Goal: Task Accomplishment & Management: Complete application form

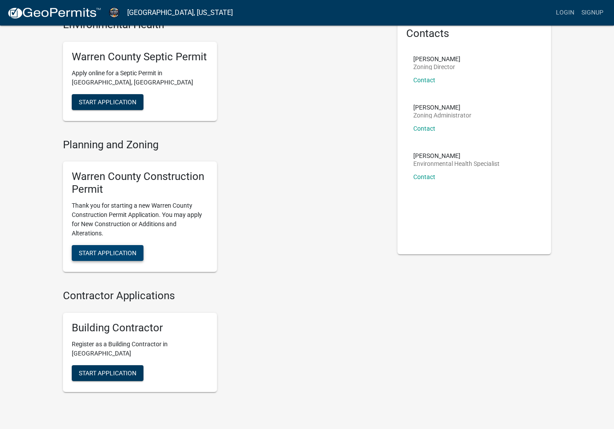
scroll to position [61, 0]
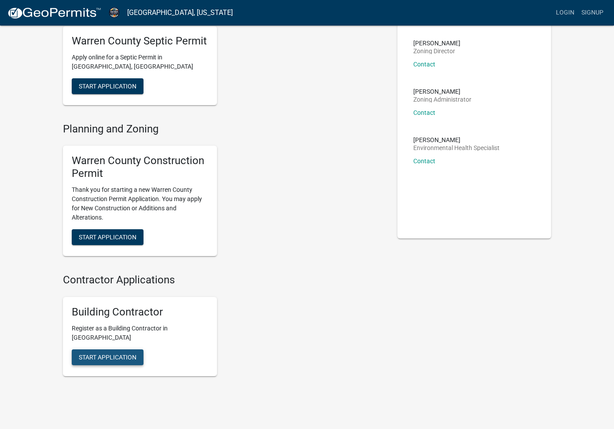
click at [133, 353] on span "Start Application" at bounding box center [108, 356] width 58 height 7
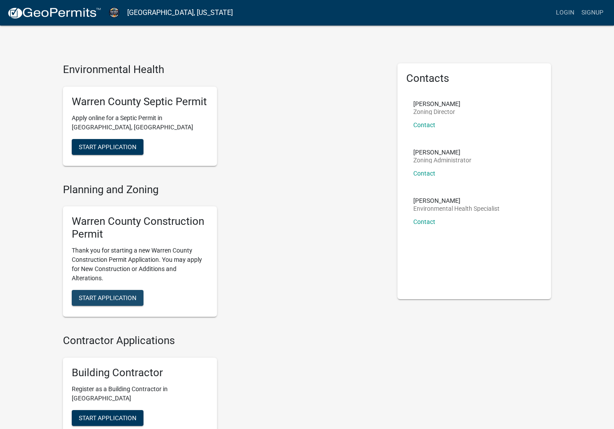
scroll to position [0, 0]
click at [117, 301] on button "Start Application" at bounding box center [108, 298] width 72 height 16
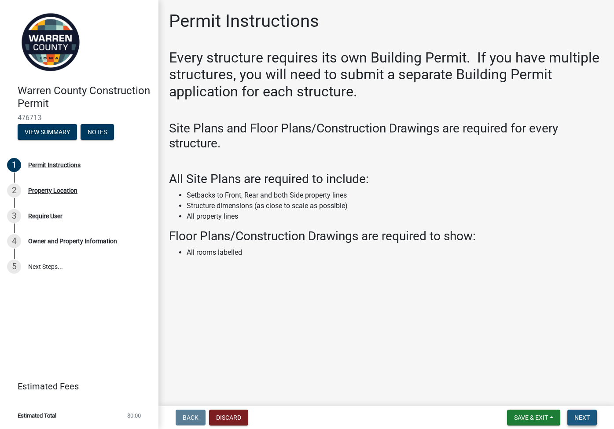
click at [497, 418] on span "Next" at bounding box center [581, 417] width 15 height 7
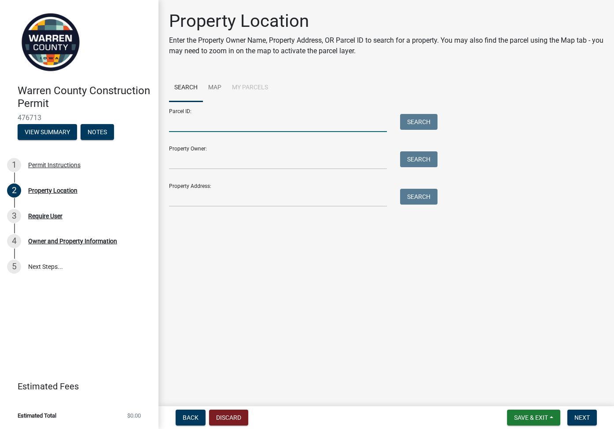
click at [219, 131] on input "Parcel ID:" at bounding box center [278, 123] width 218 height 18
click at [209, 160] on input "Property Owner:" at bounding box center [278, 160] width 218 height 18
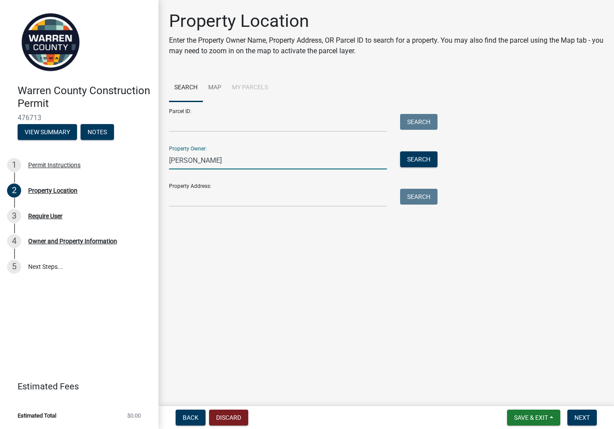
type input "[PERSON_NAME]"
click at [420, 153] on button "Search" at bounding box center [418, 159] width 37 height 16
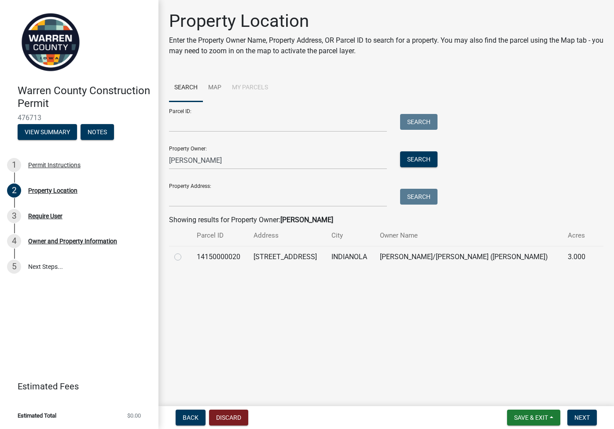
click at [200, 257] on td "14150000020" at bounding box center [219, 257] width 57 height 22
click at [183, 258] on div at bounding box center [180, 257] width 12 height 11
click at [185, 252] on label at bounding box center [185, 252] width 0 height 0
click at [185, 257] on input "radio" at bounding box center [188, 255] width 6 height 6
radio input "true"
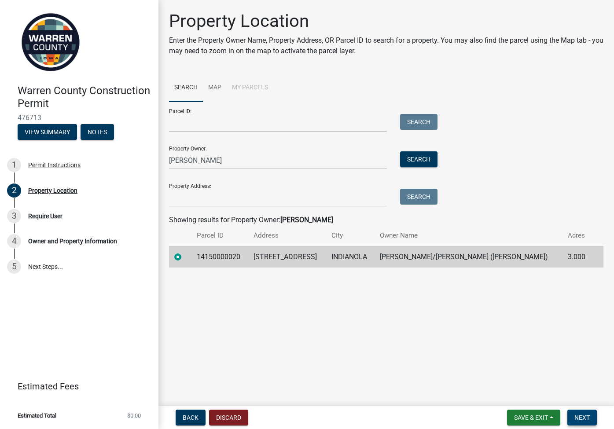
click at [497, 416] on span "Next" at bounding box center [581, 417] width 15 height 7
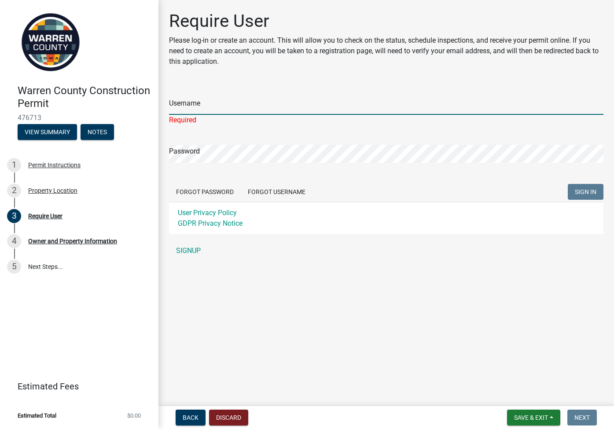
type input "graystone1"
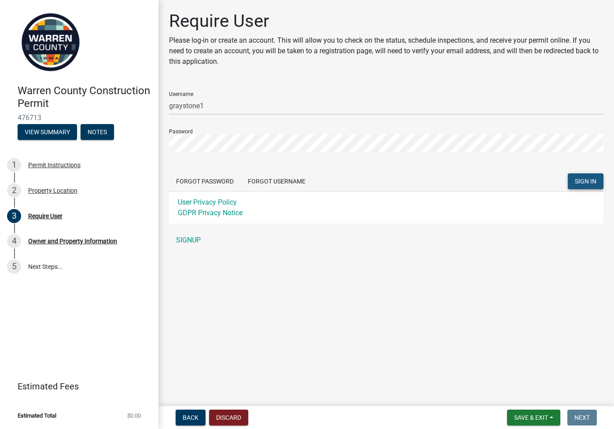
click at [497, 180] on span "SIGN IN" at bounding box center [586, 181] width 22 height 7
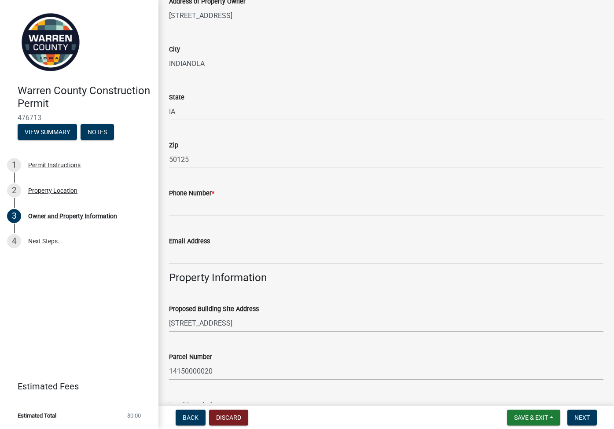
scroll to position [217, 0]
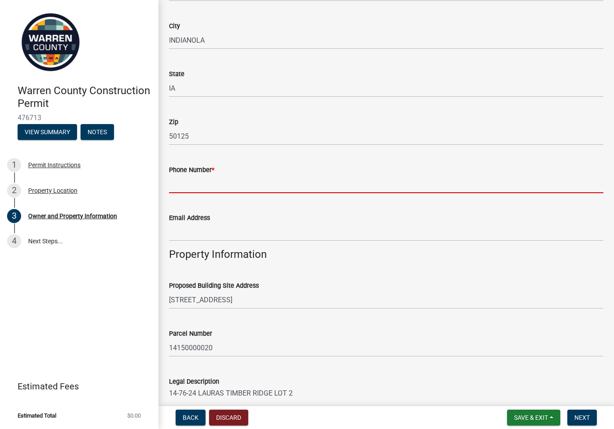
click at [228, 180] on input "Phone Number *" at bounding box center [386, 184] width 434 height 18
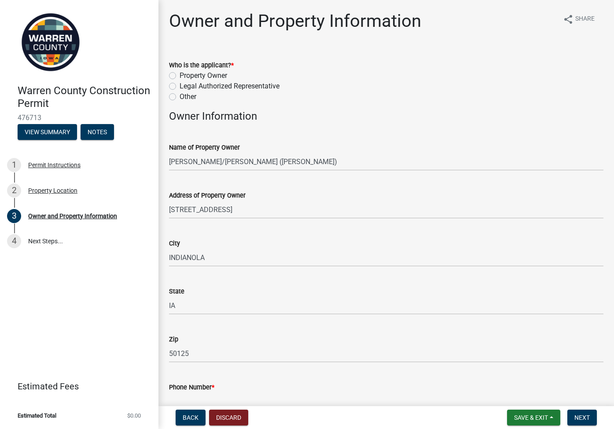
scroll to position [0, 0]
click at [213, 88] on label "Legal Authorized Representative" at bounding box center [230, 86] width 100 height 11
click at [185, 87] on input "Legal Authorized Representative" at bounding box center [183, 84] width 6 height 6
radio input "true"
click at [187, 100] on label "Other" at bounding box center [188, 97] width 17 height 11
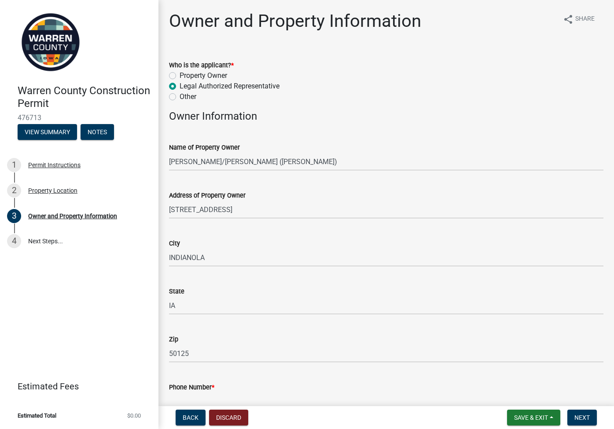
click at [185, 97] on input "Other" at bounding box center [183, 95] width 6 height 6
radio input "true"
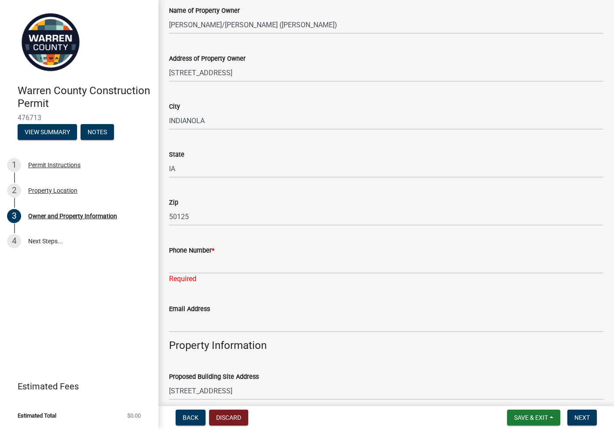
scroll to position [137, 0]
drag, startPoint x: 208, startPoint y: 273, endPoint x: 213, endPoint y: 264, distance: 10.9
click at [208, 273] on div "Required" at bounding box center [386, 278] width 434 height 11
click at [213, 264] on input "Phone Number *" at bounding box center [386, 264] width 434 height 18
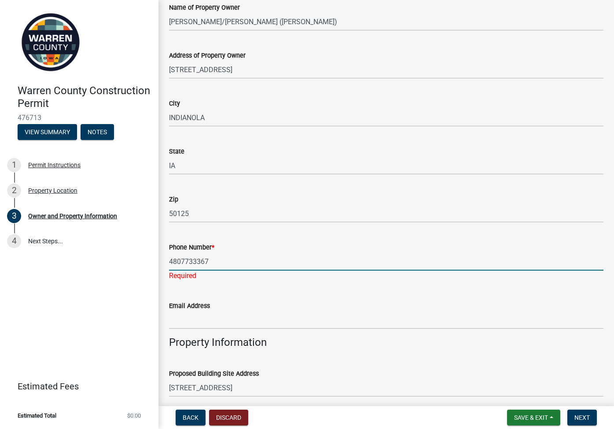
scroll to position [142, 0]
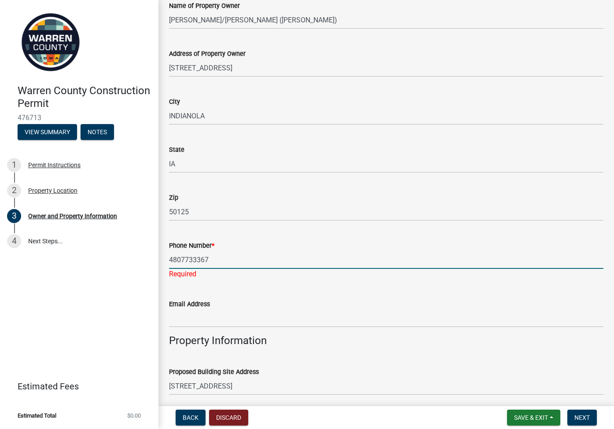
type input "4807733367"
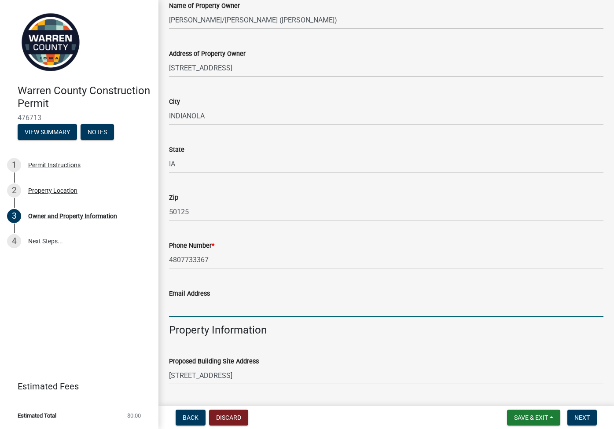
click at [210, 325] on wm-data-entity-input-list "Who is the applicant? * Property Owner Legal Authorized Representative Other Ow…" at bounding box center [386, 406] width 434 height 997
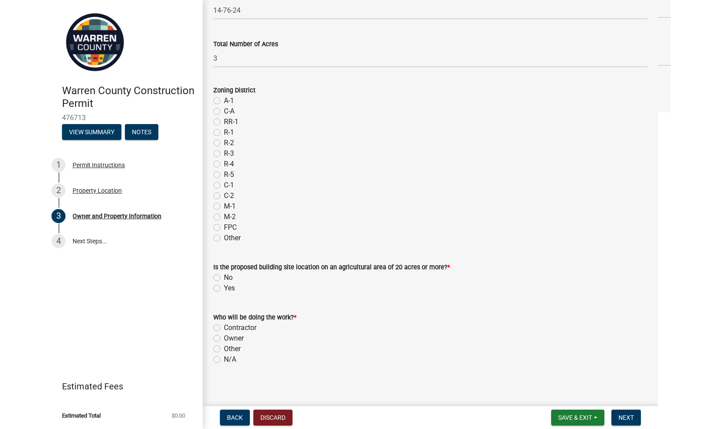
scroll to position [673, 0]
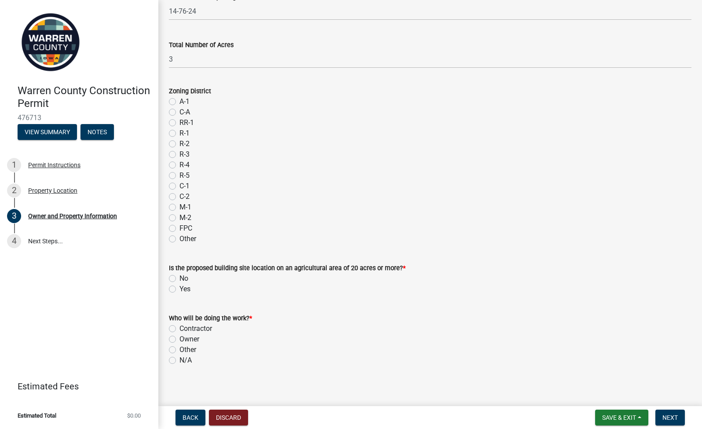
type input "[EMAIL_ADDRESS][DOMAIN_NAME]"
click at [180, 134] on label "R-1" at bounding box center [185, 133] width 10 height 11
click at [180, 134] on input "R-1" at bounding box center [183, 131] width 6 height 6
radio input "true"
click at [180, 279] on label "No" at bounding box center [184, 278] width 9 height 11
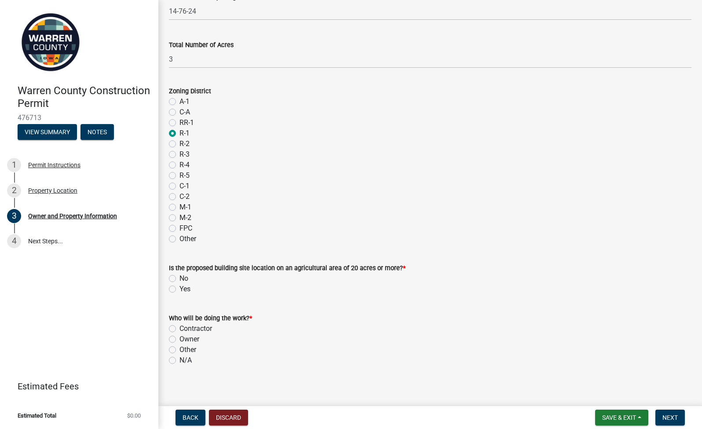
click at [180, 279] on input "No" at bounding box center [183, 276] width 6 height 6
radio input "true"
click at [180, 326] on label "Contractor" at bounding box center [196, 328] width 33 height 11
click at [180, 326] on input "Contractor" at bounding box center [183, 326] width 6 height 6
radio input "true"
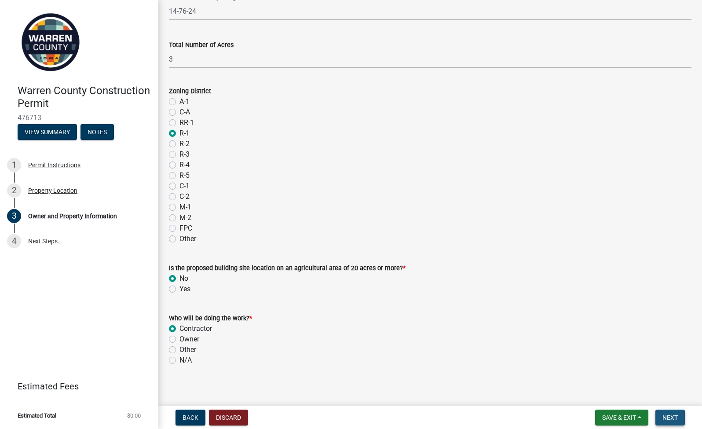
click at [497, 413] on button "Next" at bounding box center [670, 418] width 29 height 16
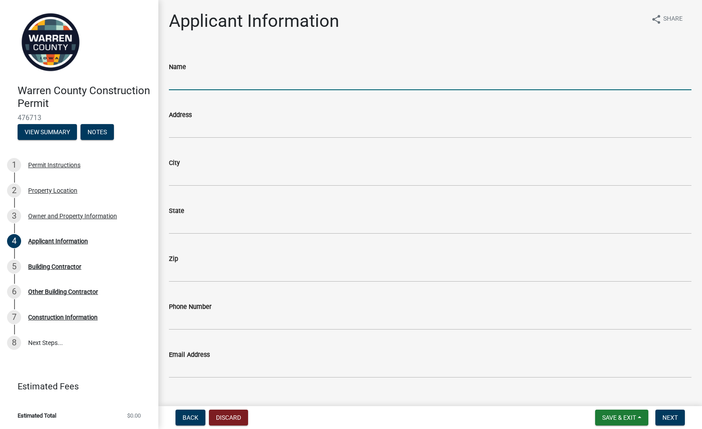
click at [206, 82] on input "Name" at bounding box center [430, 81] width 523 height 18
type input "G"
type input "[PERSON_NAME]"
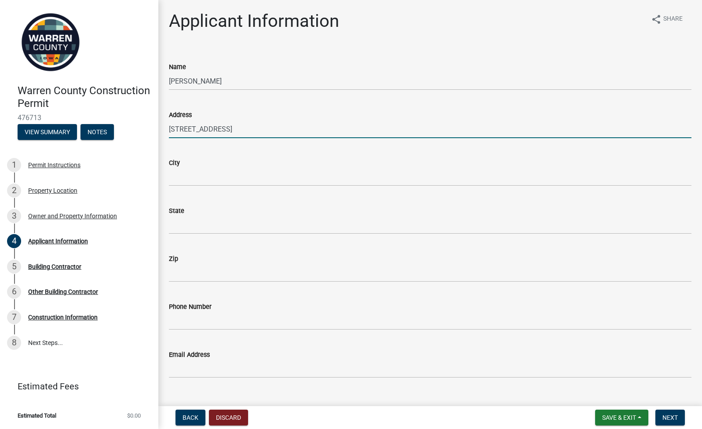
type input "[STREET_ADDRESS]"
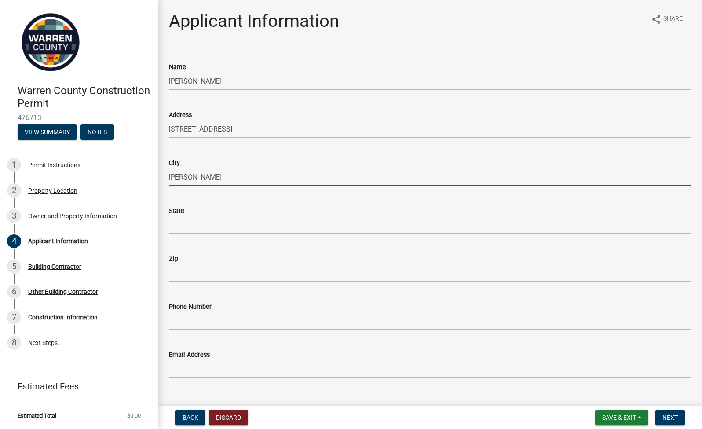
type input "[PERSON_NAME]"
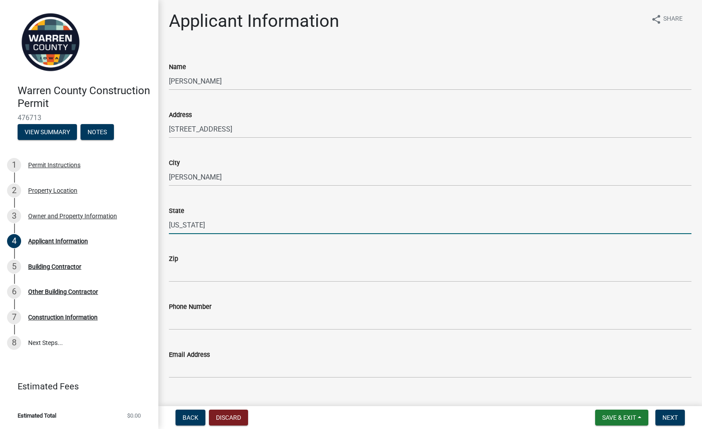
type input "[US_STATE]"
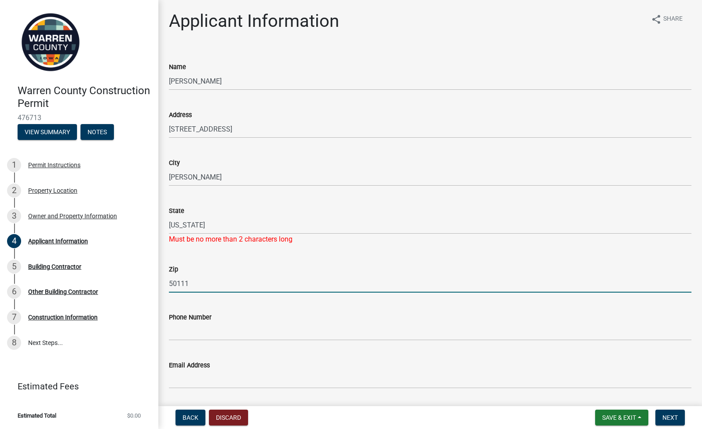
type input "50111"
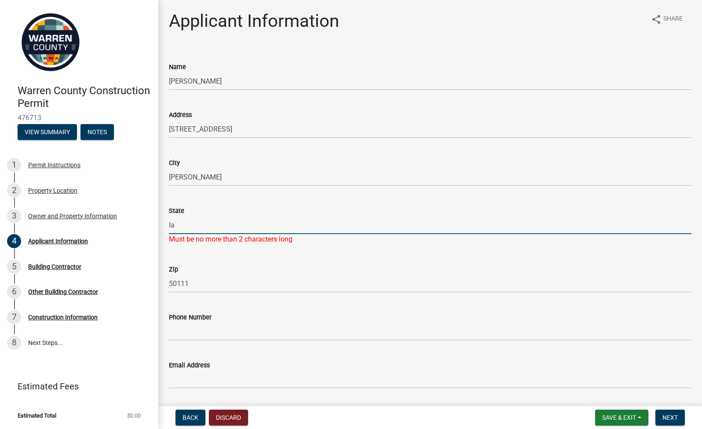
type input "Ia"
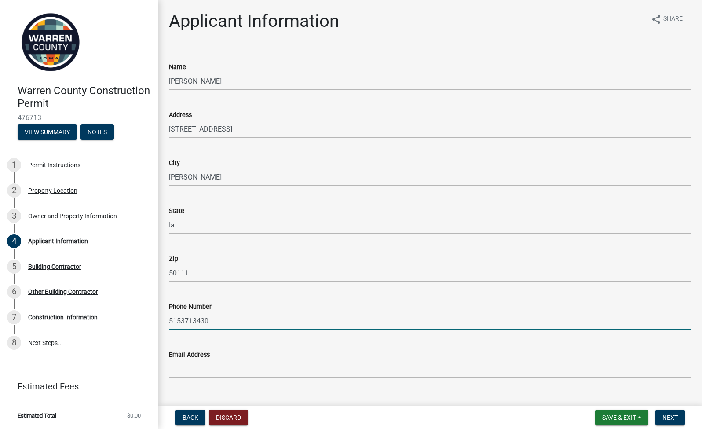
type input "5153713430"
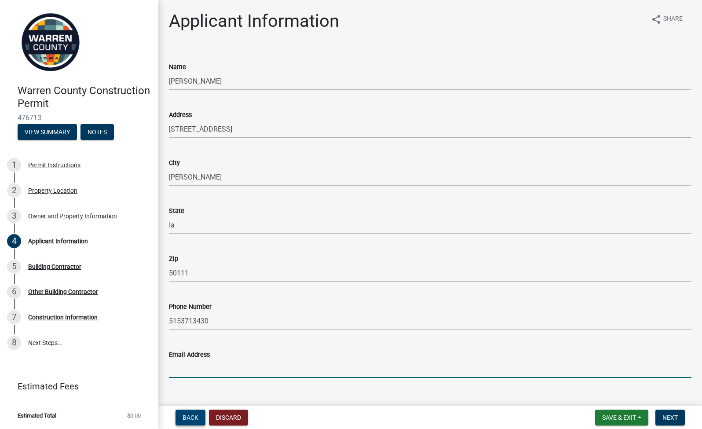
type input "[PERSON_NAME][EMAIL_ADDRESS][DOMAIN_NAME]"
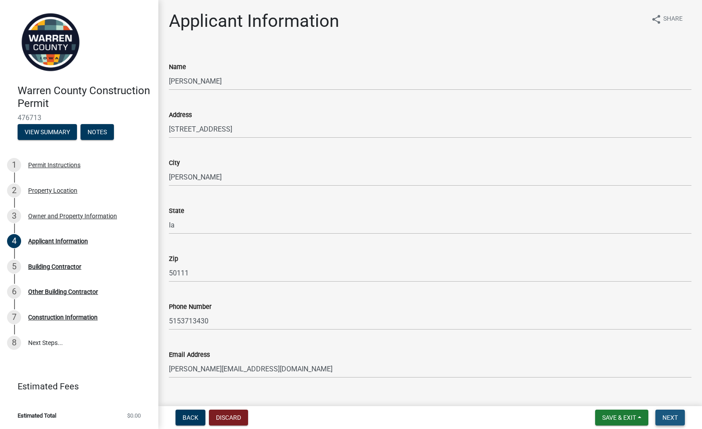
click at [497, 424] on button "Next" at bounding box center [670, 418] width 29 height 16
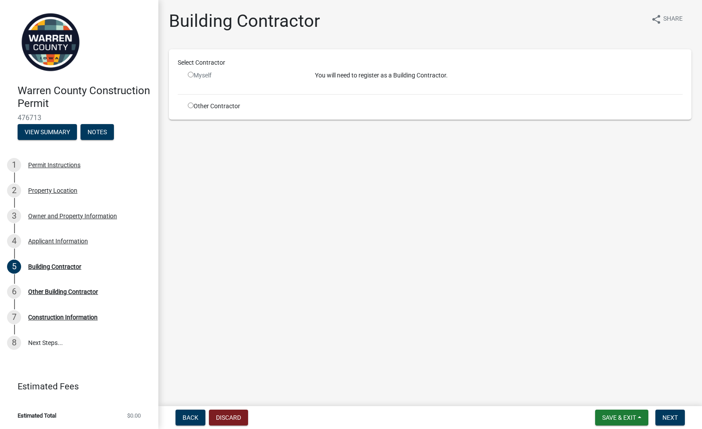
click at [191, 105] on input "radio" at bounding box center [191, 106] width 6 height 6
radio input "true"
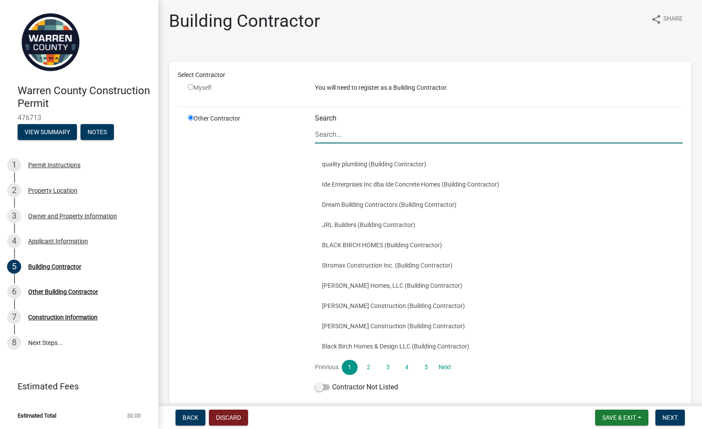
click at [343, 134] on input "Search" at bounding box center [499, 134] width 368 height 18
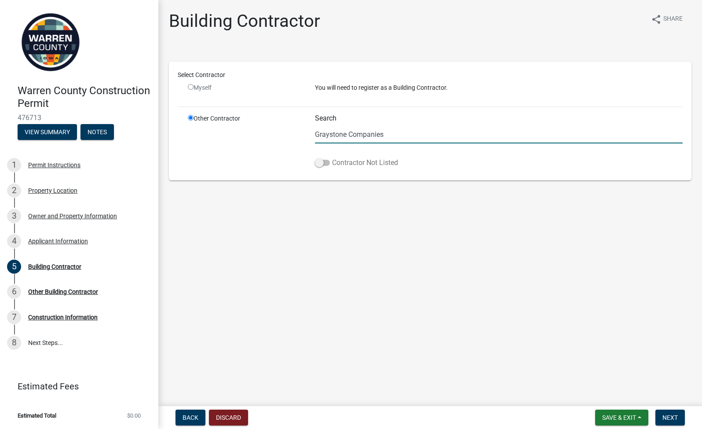
type input "Graystone Companies"
click at [322, 165] on span at bounding box center [322, 163] width 15 height 6
click at [332, 158] on input "Contractor Not Listed" at bounding box center [332, 158] width 0 height 0
click at [497, 415] on span "Next" at bounding box center [670, 417] width 15 height 7
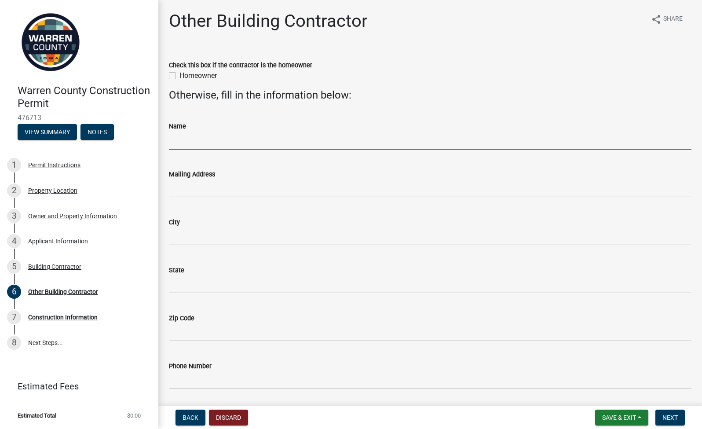
click at [280, 143] on input "Name" at bounding box center [430, 141] width 523 height 18
type input "[PERSON_NAME]"
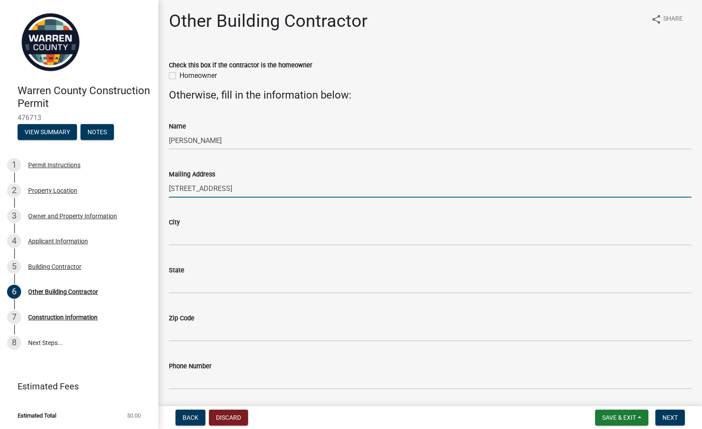
type input "[STREET_ADDRESS]"
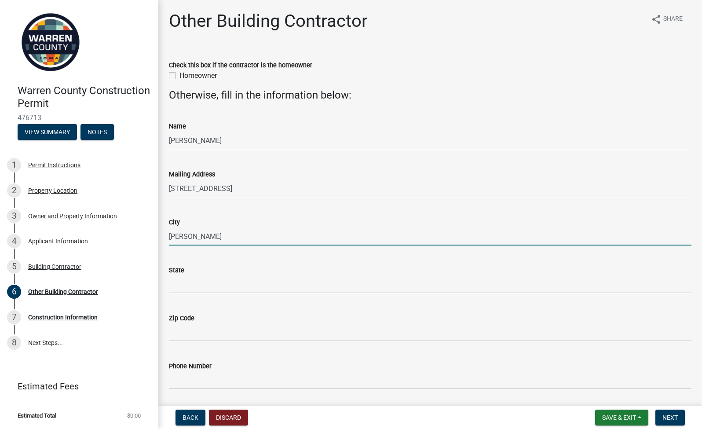
type input "[PERSON_NAME]"
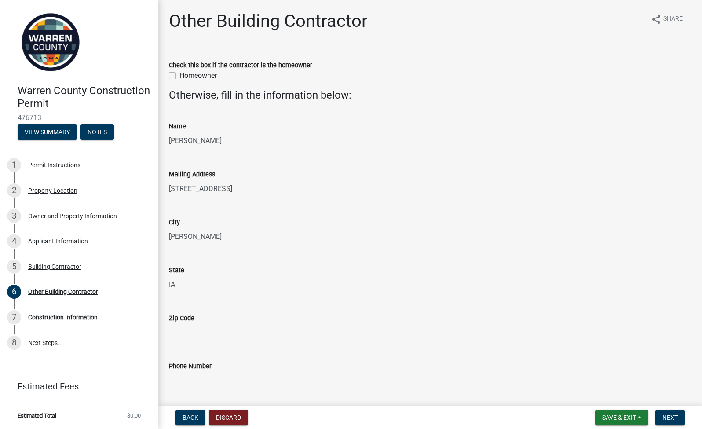
type input "IA"
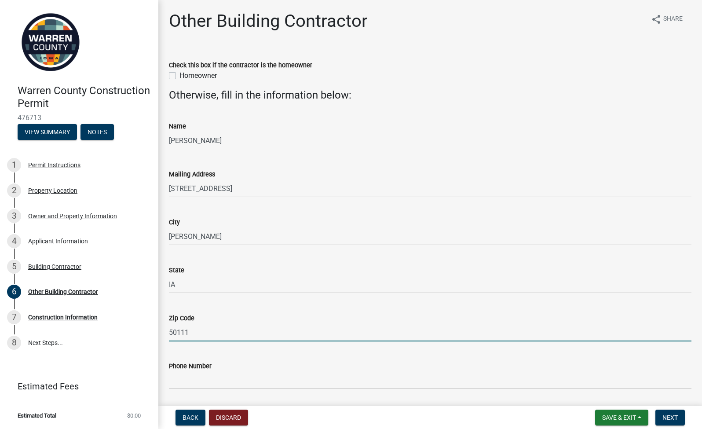
type input "50111"
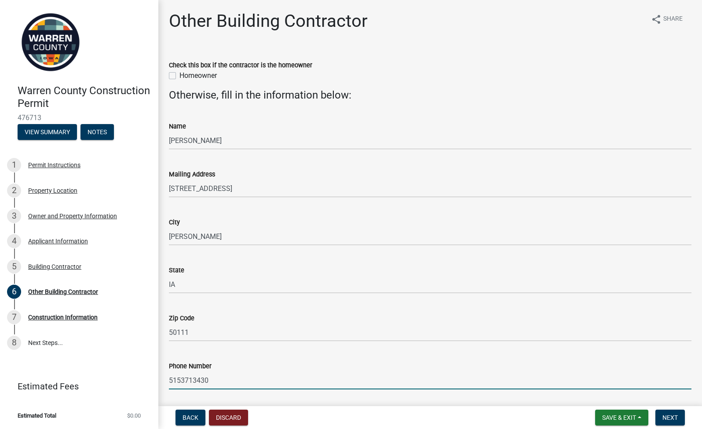
type input "5153713430"
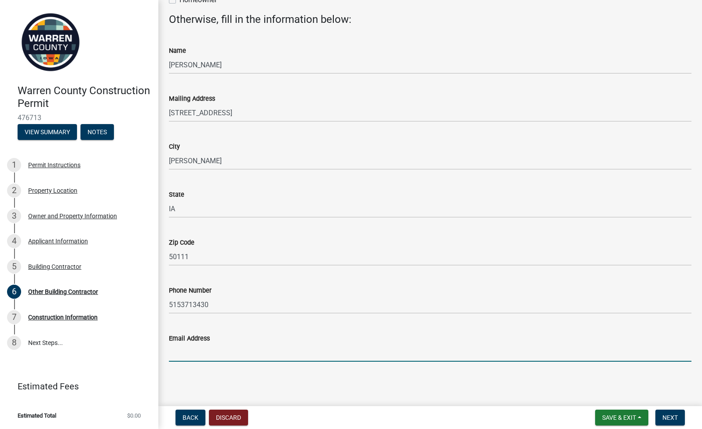
type input "[PERSON_NAME][EMAIL_ADDRESS][DOMAIN_NAME]"
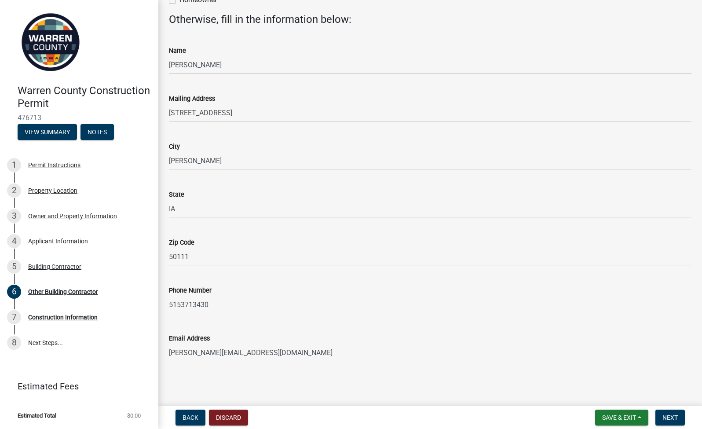
scroll to position [0, 0]
click at [497, 416] on span "Next" at bounding box center [670, 417] width 15 height 7
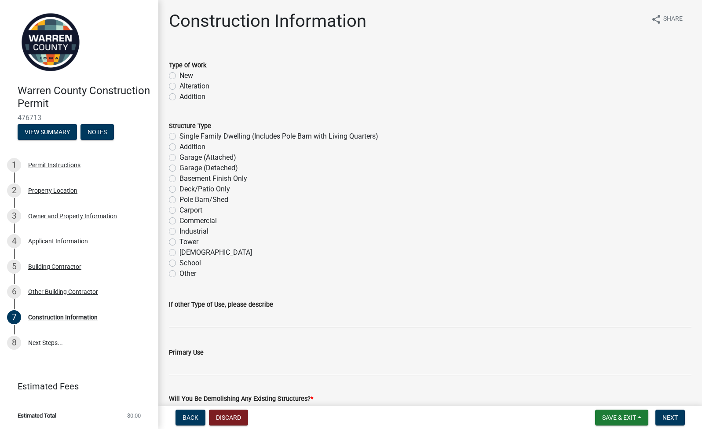
click at [191, 77] on label "New" at bounding box center [187, 75] width 14 height 11
click at [185, 76] on input "New" at bounding box center [183, 73] width 6 height 6
radio input "true"
click at [197, 201] on label "Pole Barn/Shed" at bounding box center [204, 199] width 49 height 11
click at [185, 200] on input "Pole Barn/Shed" at bounding box center [183, 197] width 6 height 6
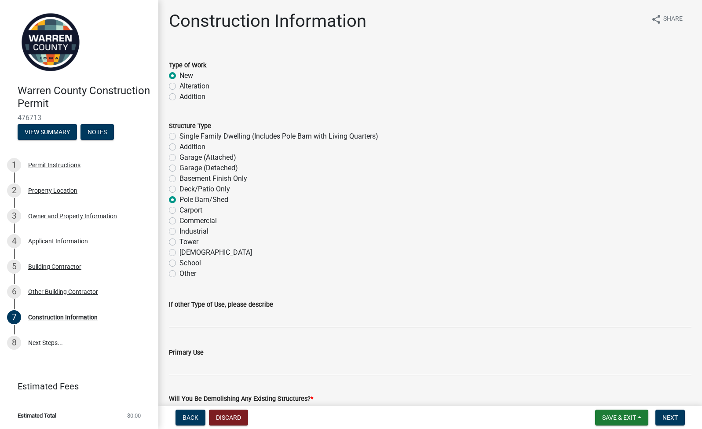
radio input "true"
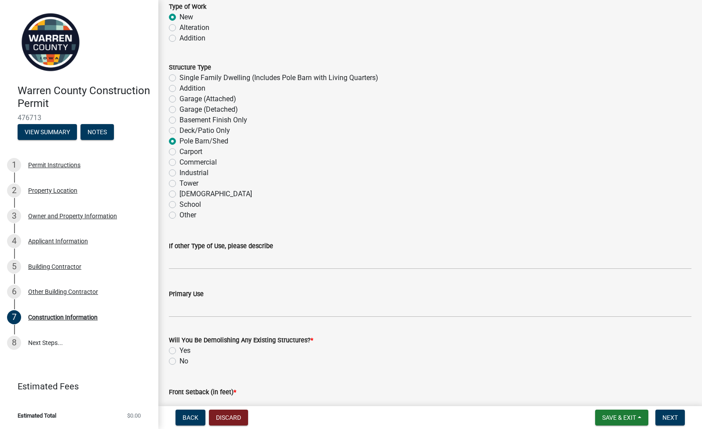
scroll to position [61, 0]
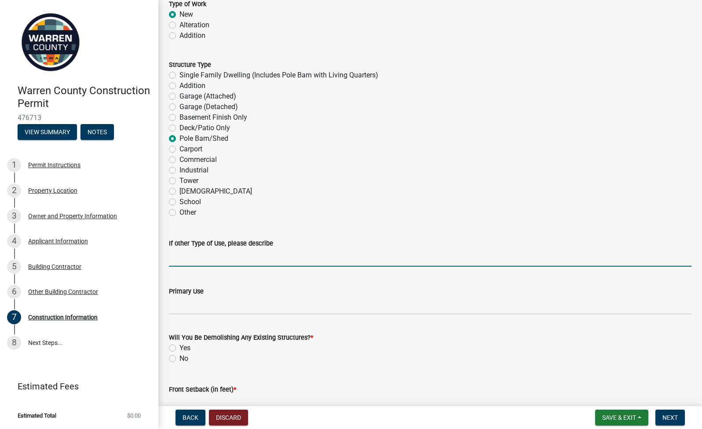
click at [262, 260] on input "If other Type of Use, please describe" at bounding box center [430, 258] width 523 height 18
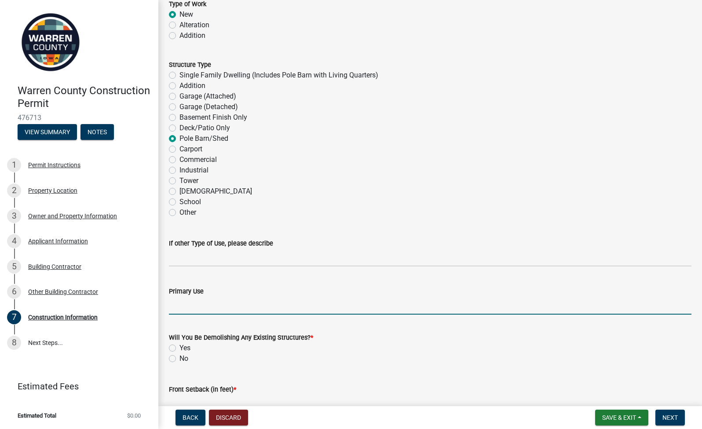
click at [224, 302] on input "Primary Use" at bounding box center [430, 306] width 523 height 18
type input "S"
type input "Garage Space"
click at [182, 355] on label "No" at bounding box center [184, 358] width 9 height 11
click at [182, 355] on input "No" at bounding box center [183, 356] width 6 height 6
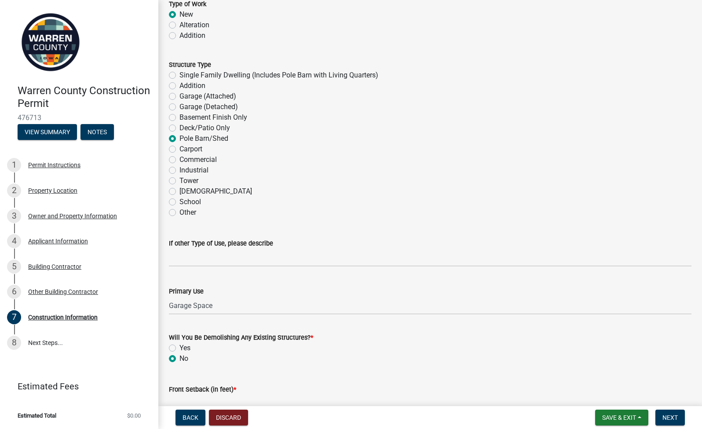
radio input "true"
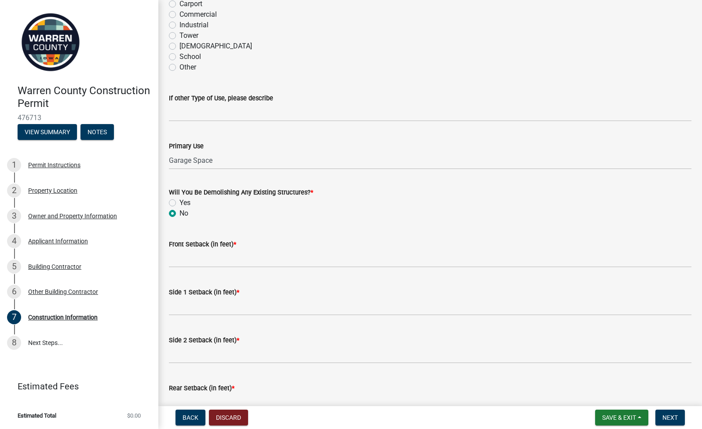
scroll to position [215, 0]
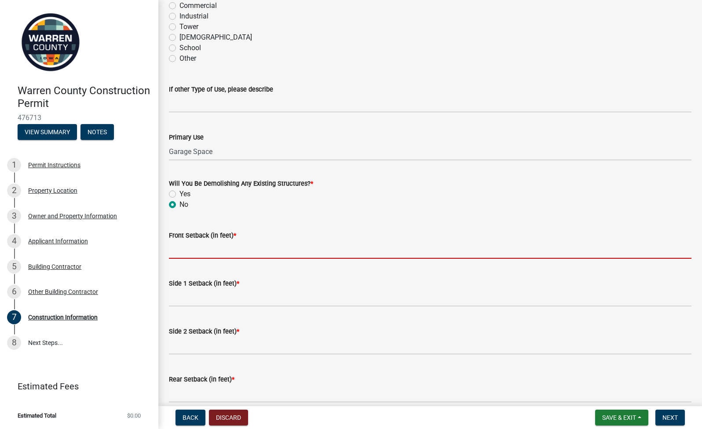
click at [225, 249] on input "Front Setback (in feet) *" at bounding box center [430, 250] width 523 height 18
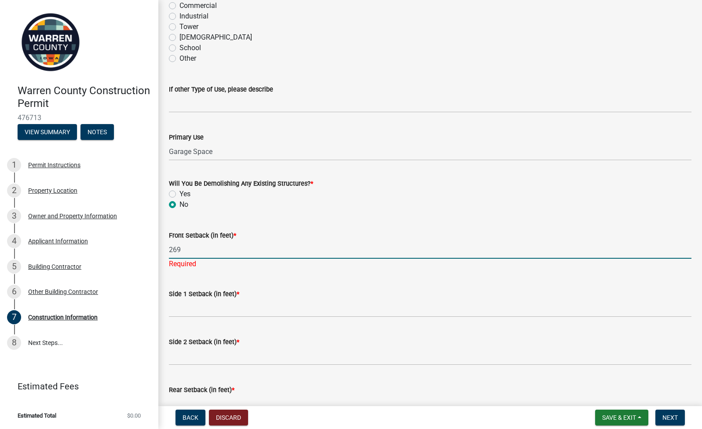
type input "269"
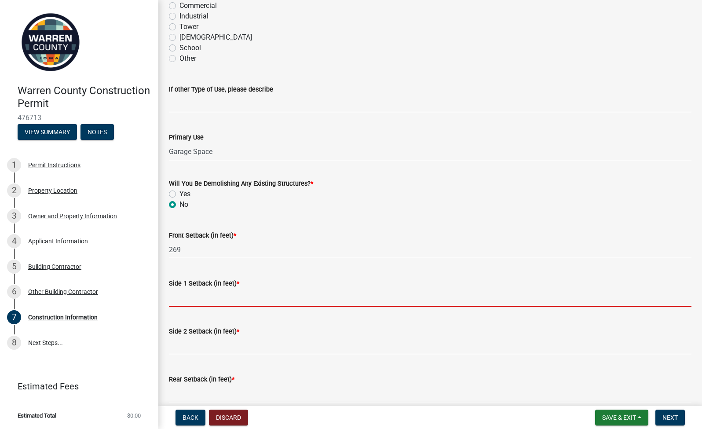
click at [204, 307] on wm-data-entity-input "Side 1 Setback (in feet) *" at bounding box center [430, 290] width 523 height 48
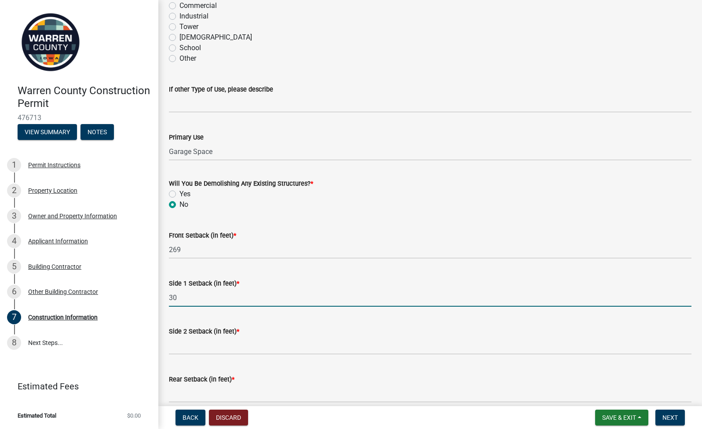
type input "30"
click at [203, 349] on input "Side 2 Setback (in feet) *" at bounding box center [430, 346] width 523 height 18
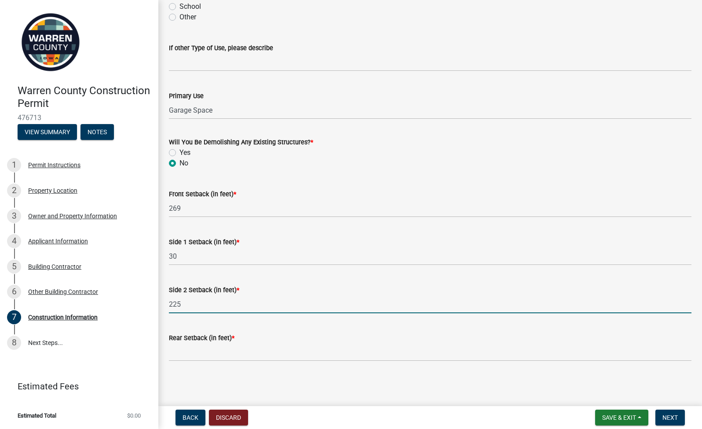
scroll to position [257, 0]
type input "225"
click at [208, 349] on input "Rear Setback (in feet) *" at bounding box center [430, 352] width 523 height 18
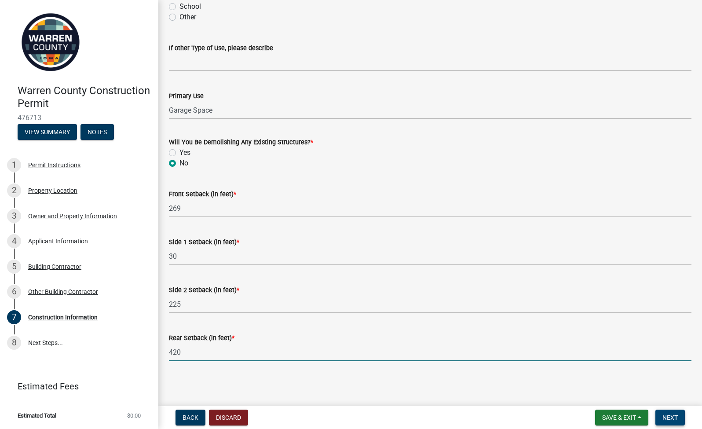
type input "420"
click at [497, 414] on button "Next" at bounding box center [670, 418] width 29 height 16
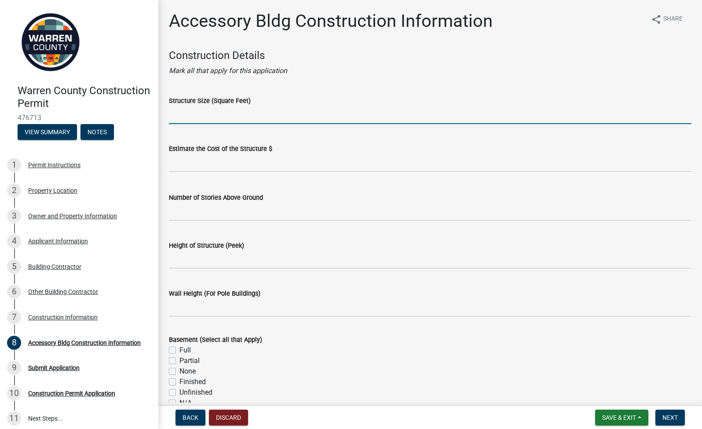
click at [234, 118] on input "Structure Size (Square Feet)" at bounding box center [430, 115] width 523 height 18
type input "5400"
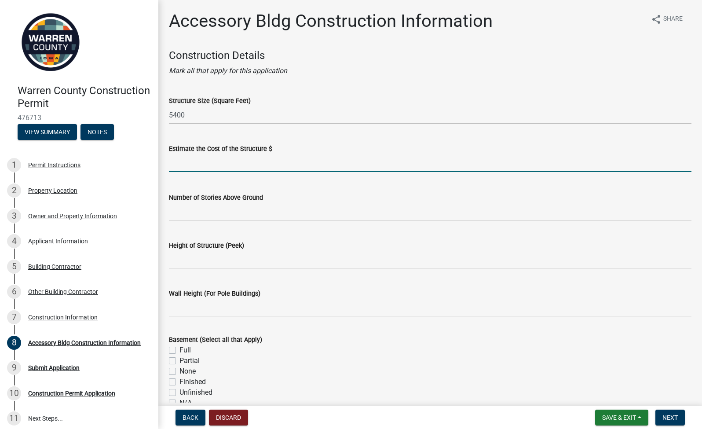
click at [237, 158] on input "text" at bounding box center [430, 163] width 523 height 18
type input "85000"
click at [248, 211] on input "Number of Stories Above Ground" at bounding box center [430, 212] width 523 height 18
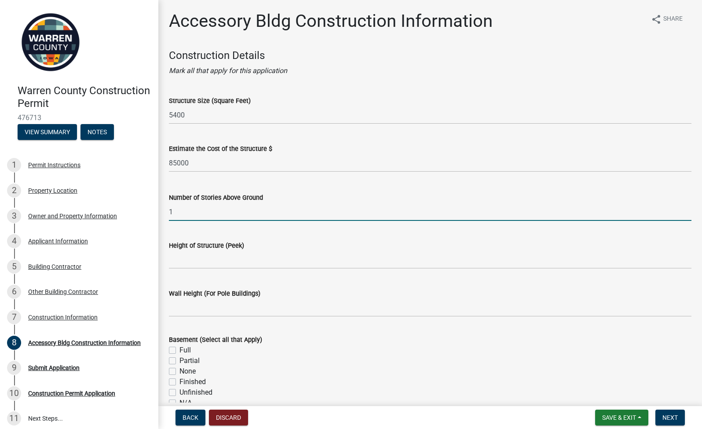
type input "1"
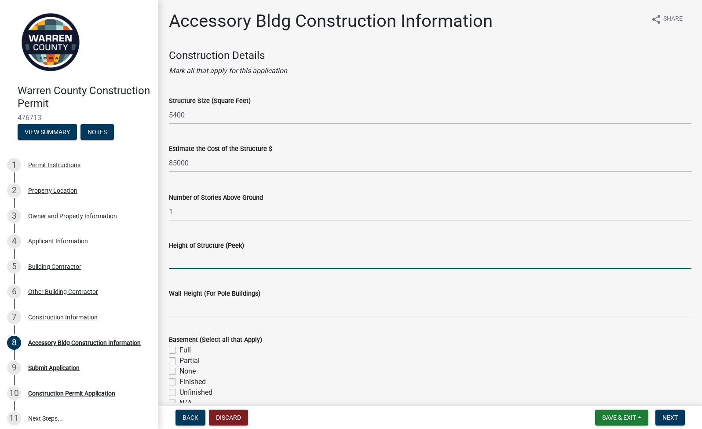
click at [258, 260] on input "Height of Structure (Peek)" at bounding box center [430, 260] width 523 height 18
type input "26'"
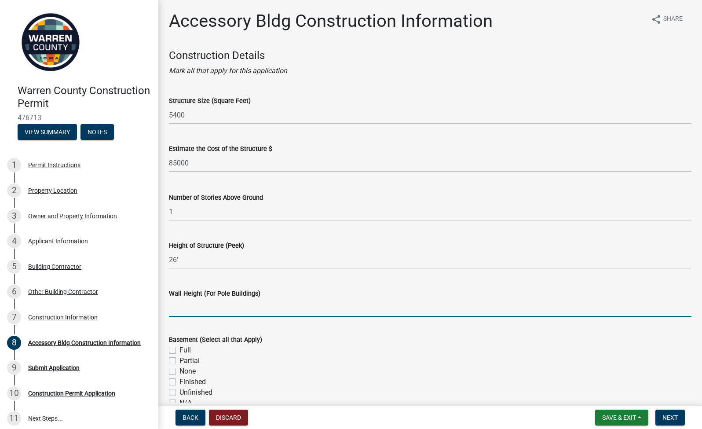
click at [236, 310] on input "Wall Height (For Pole Buildings)" at bounding box center [430, 308] width 523 height 18
type input "6"
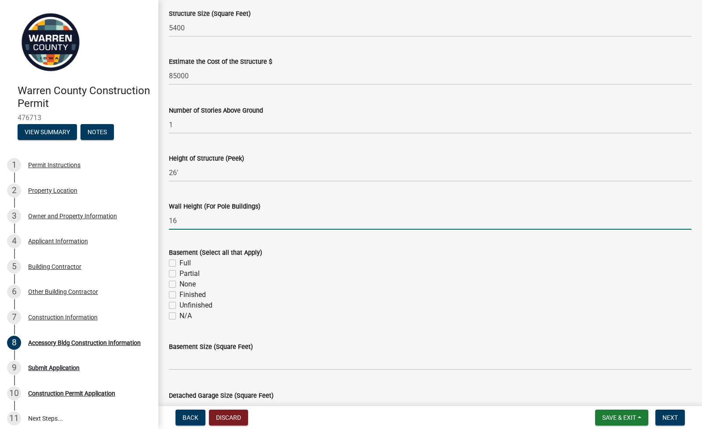
scroll to position [88, 0]
type input "16"
click at [180, 284] on label "None" at bounding box center [188, 284] width 16 height 11
click at [180, 284] on input "None" at bounding box center [183, 282] width 6 height 6
checkbox input "true"
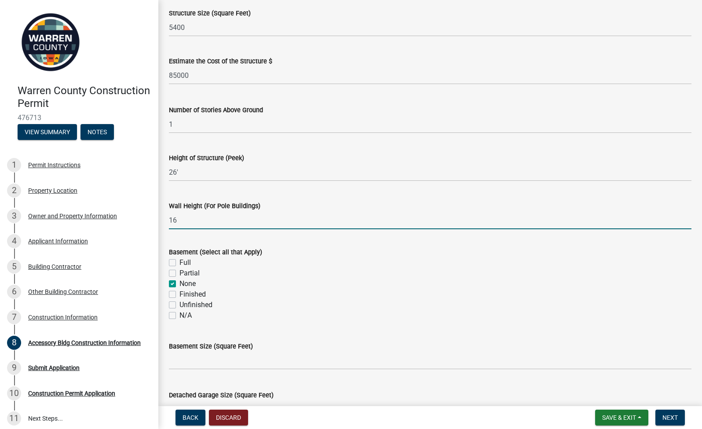
checkbox input "false"
checkbox input "true"
checkbox input "false"
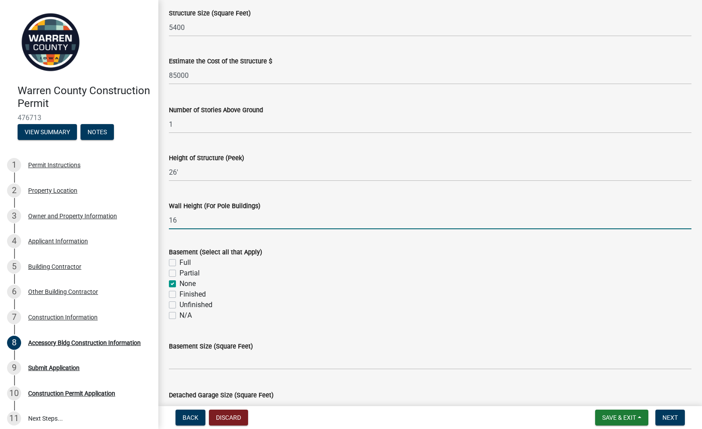
checkbox input "false"
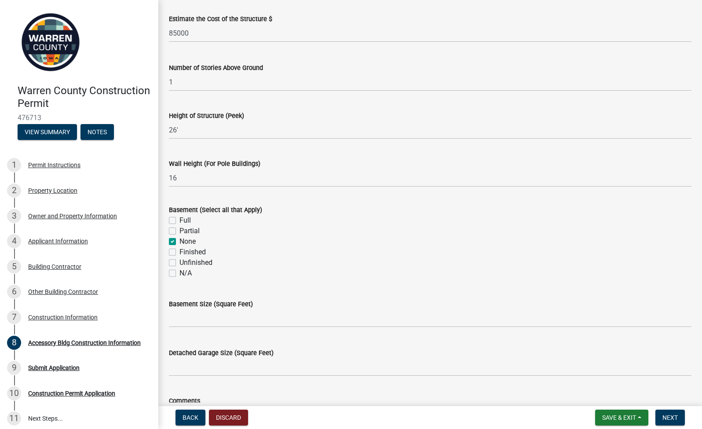
scroll to position [133, 0]
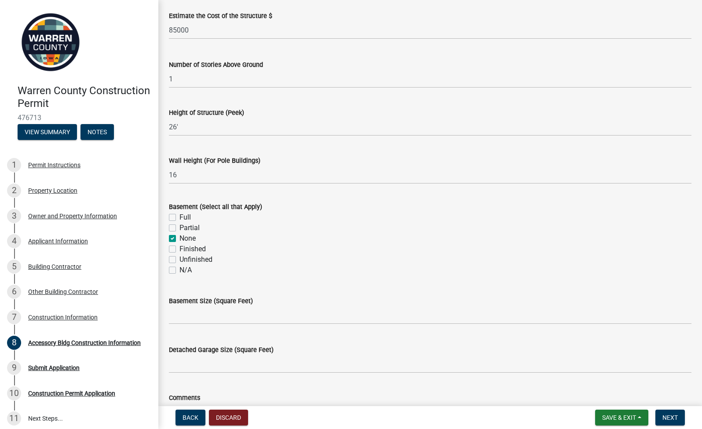
click at [180, 238] on label "None" at bounding box center [188, 238] width 16 height 11
click at [180, 238] on input "None" at bounding box center [183, 236] width 6 height 6
checkbox input "false"
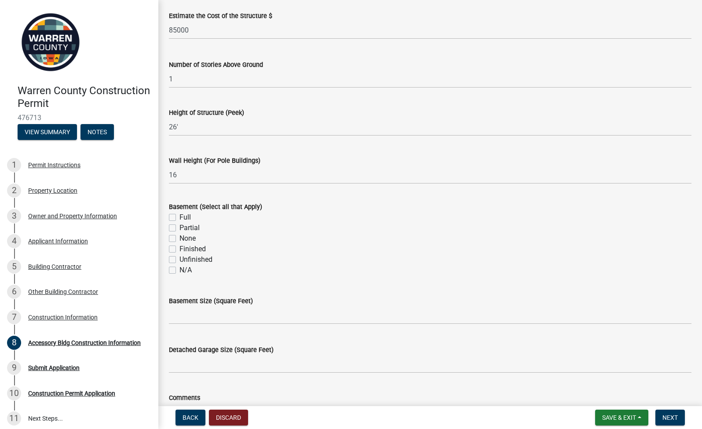
checkbox input "false"
click at [180, 272] on label "N/A" at bounding box center [186, 270] width 12 height 11
click at [180, 271] on input "N/A" at bounding box center [183, 268] width 6 height 6
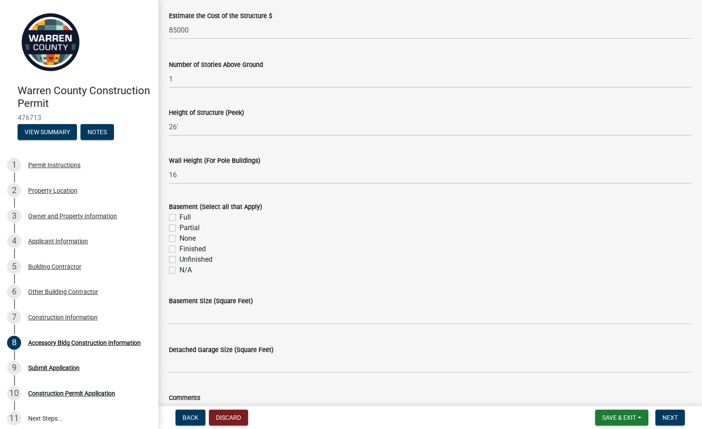
checkbox input "true"
checkbox input "false"
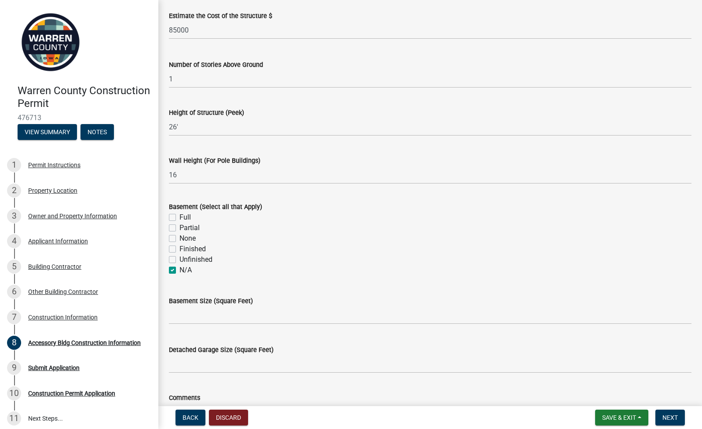
checkbox input "false"
checkbox input "true"
drag, startPoint x: 174, startPoint y: 238, endPoint x: 170, endPoint y: 257, distance: 19.3
click at [180, 238] on label "None" at bounding box center [188, 238] width 16 height 11
click at [180, 238] on input "None" at bounding box center [183, 236] width 6 height 6
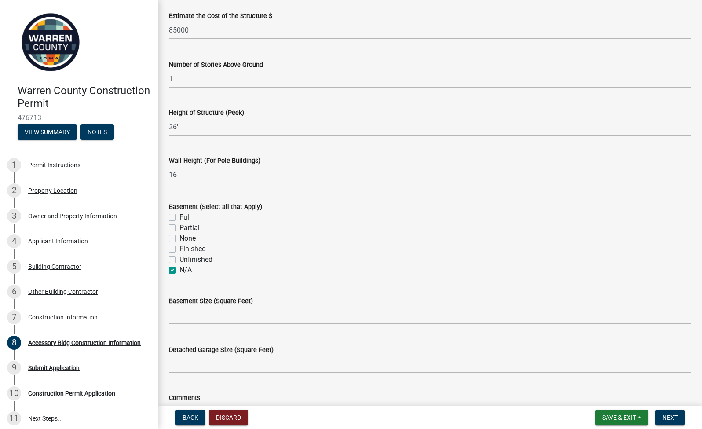
checkbox input "true"
checkbox input "false"
checkbox input "true"
checkbox input "false"
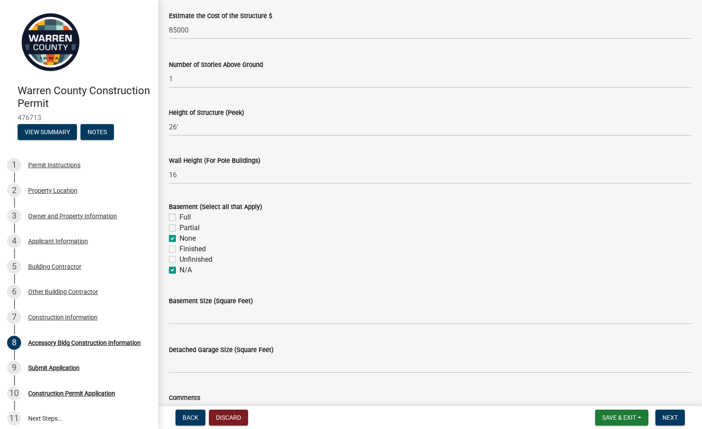
checkbox input "false"
checkbox input "true"
click at [197, 318] on input "text" at bounding box center [430, 315] width 523 height 18
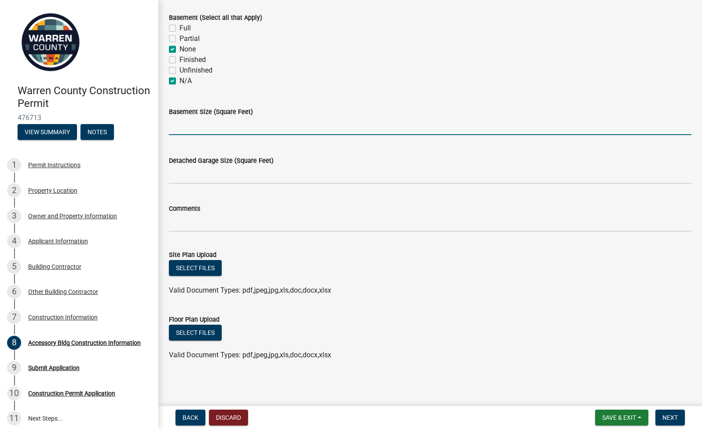
scroll to position [322, 0]
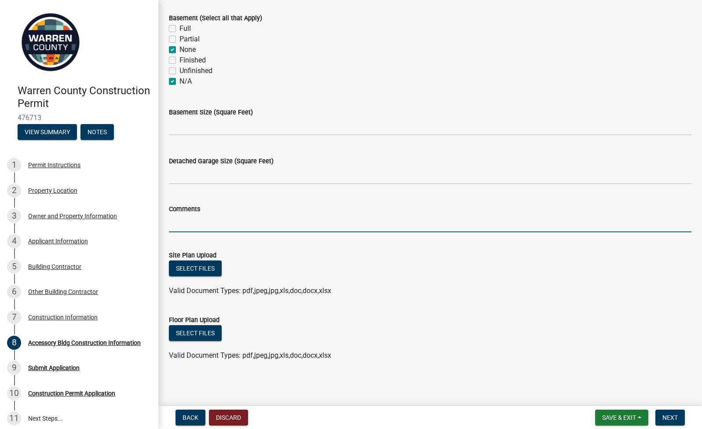
click at [202, 220] on input "Comments" at bounding box center [430, 223] width 523 height 18
type input "60x90 Pole barn"
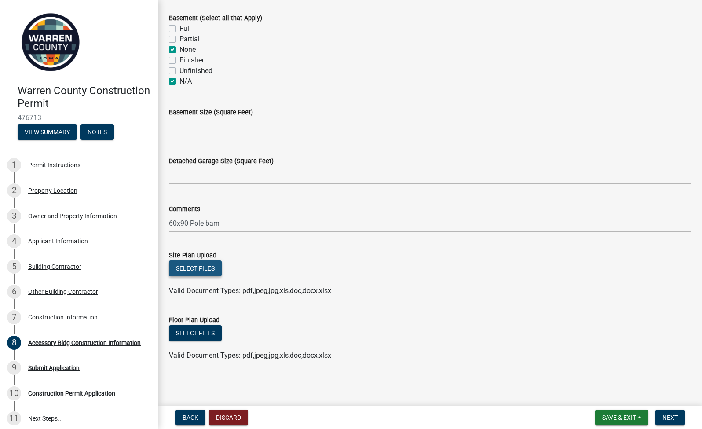
click at [210, 265] on button "Select files" at bounding box center [195, 268] width 53 height 16
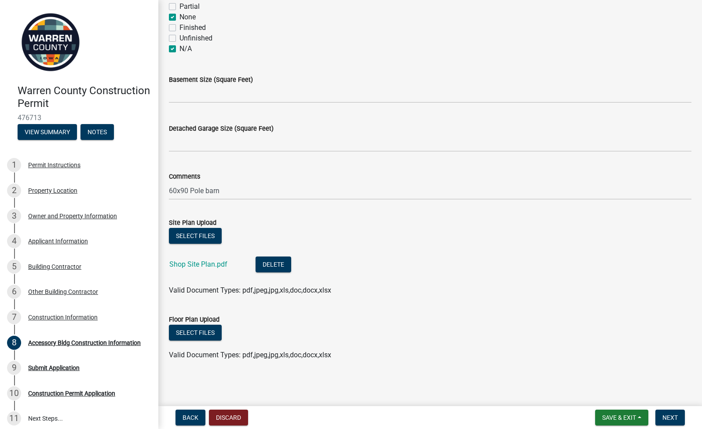
scroll to position [354, 0]
click at [202, 331] on button "Select files" at bounding box center [195, 333] width 53 height 16
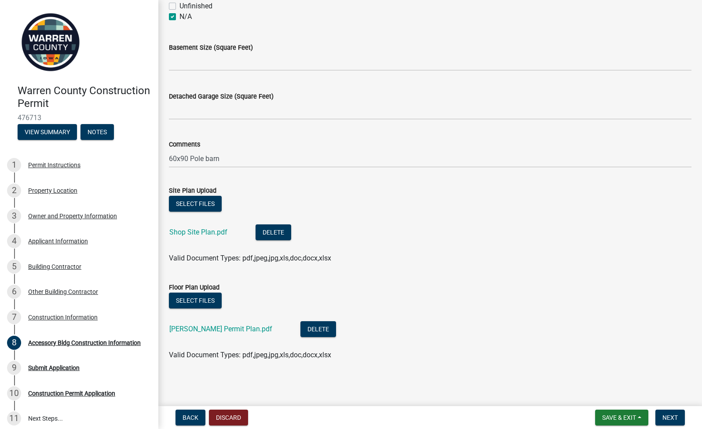
scroll to position [386, 0]
click at [497, 419] on button "Next" at bounding box center [670, 418] width 29 height 16
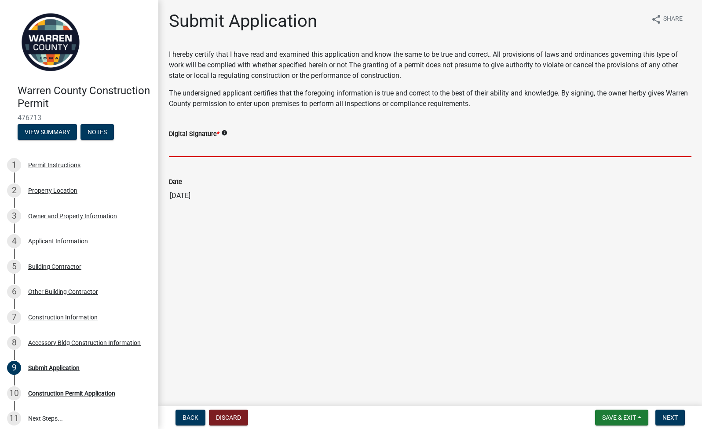
click at [273, 150] on input "Digital Signature *" at bounding box center [430, 148] width 523 height 18
type input "[PERSON_NAME]"
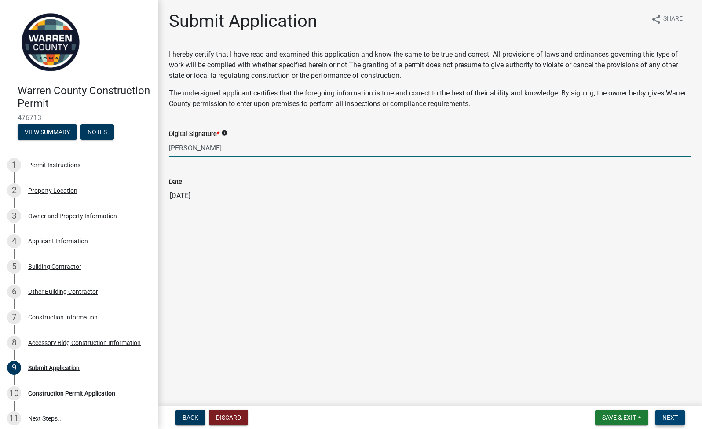
click at [497, 414] on span "Next" at bounding box center [670, 417] width 15 height 7
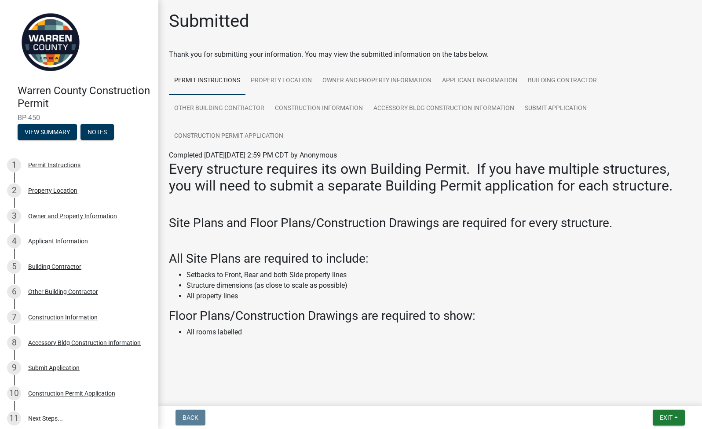
scroll to position [3, 0]
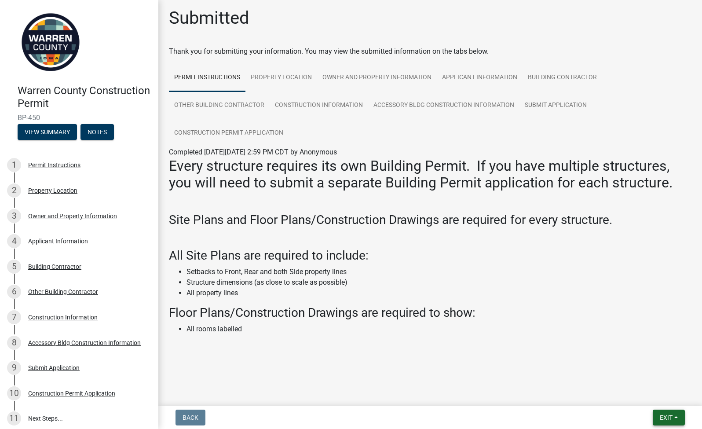
click at [497, 420] on button "Exit" at bounding box center [669, 418] width 32 height 16
click at [497, 390] on button "Save & Exit" at bounding box center [650, 394] width 70 height 21
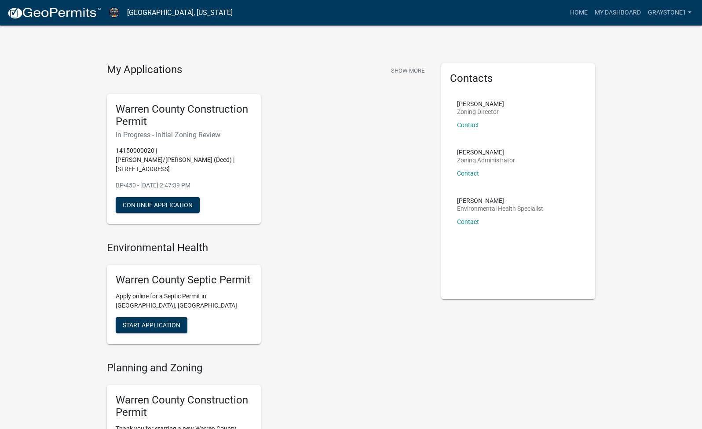
scroll to position [5, 0]
